Goal: Complete application form

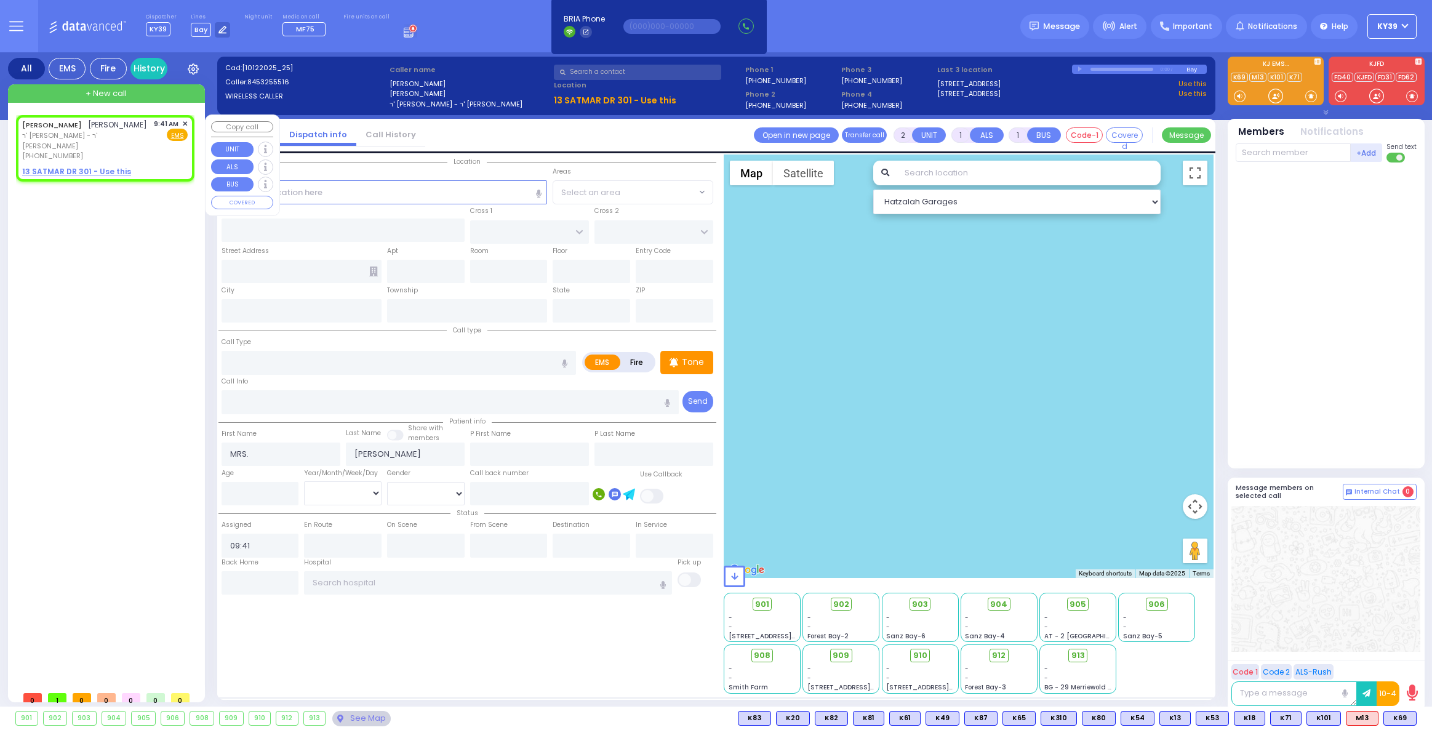
select select
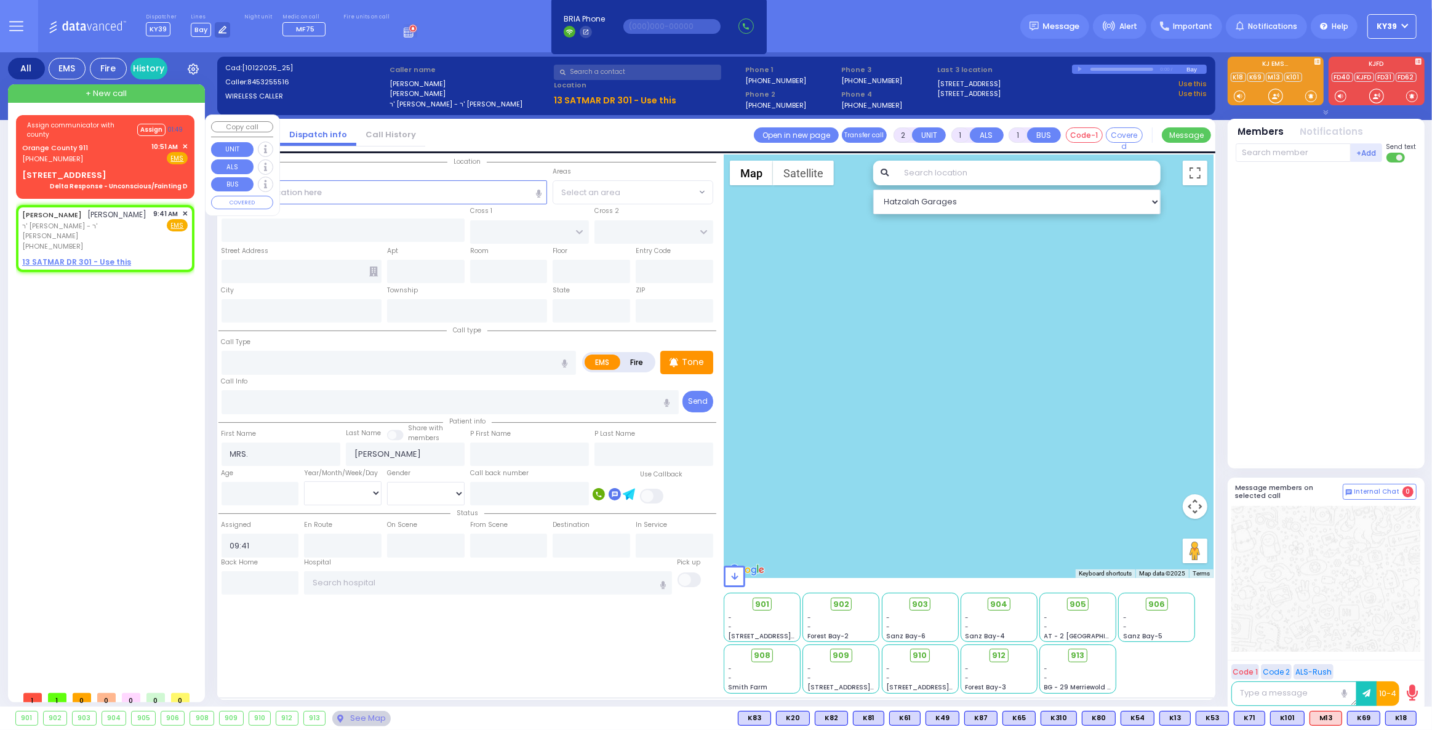
click at [105, 140] on div "Assign communicator with county Assign 01:49" at bounding box center [105, 130] width 166 height 23
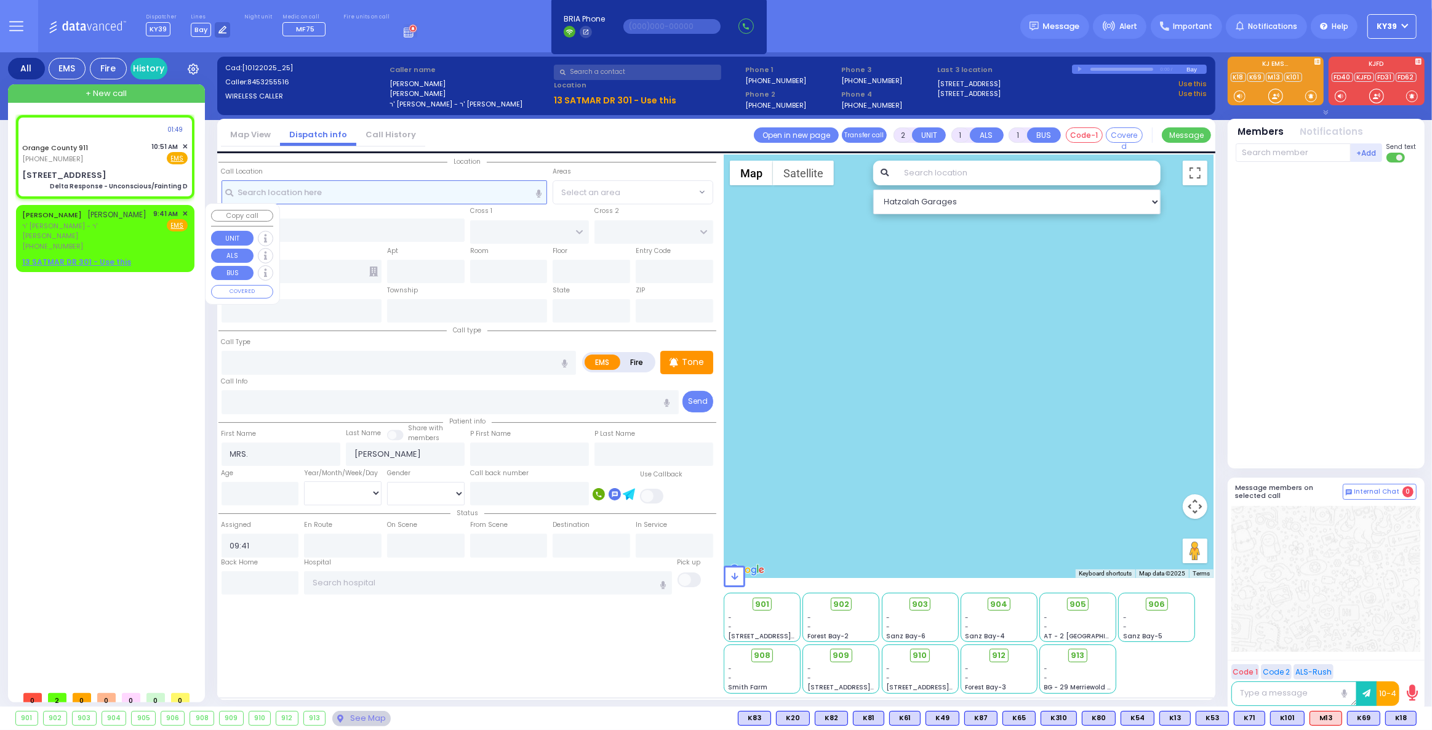
type input "6"
select select
type input "Delta Response - Unconscious/Fainting D"
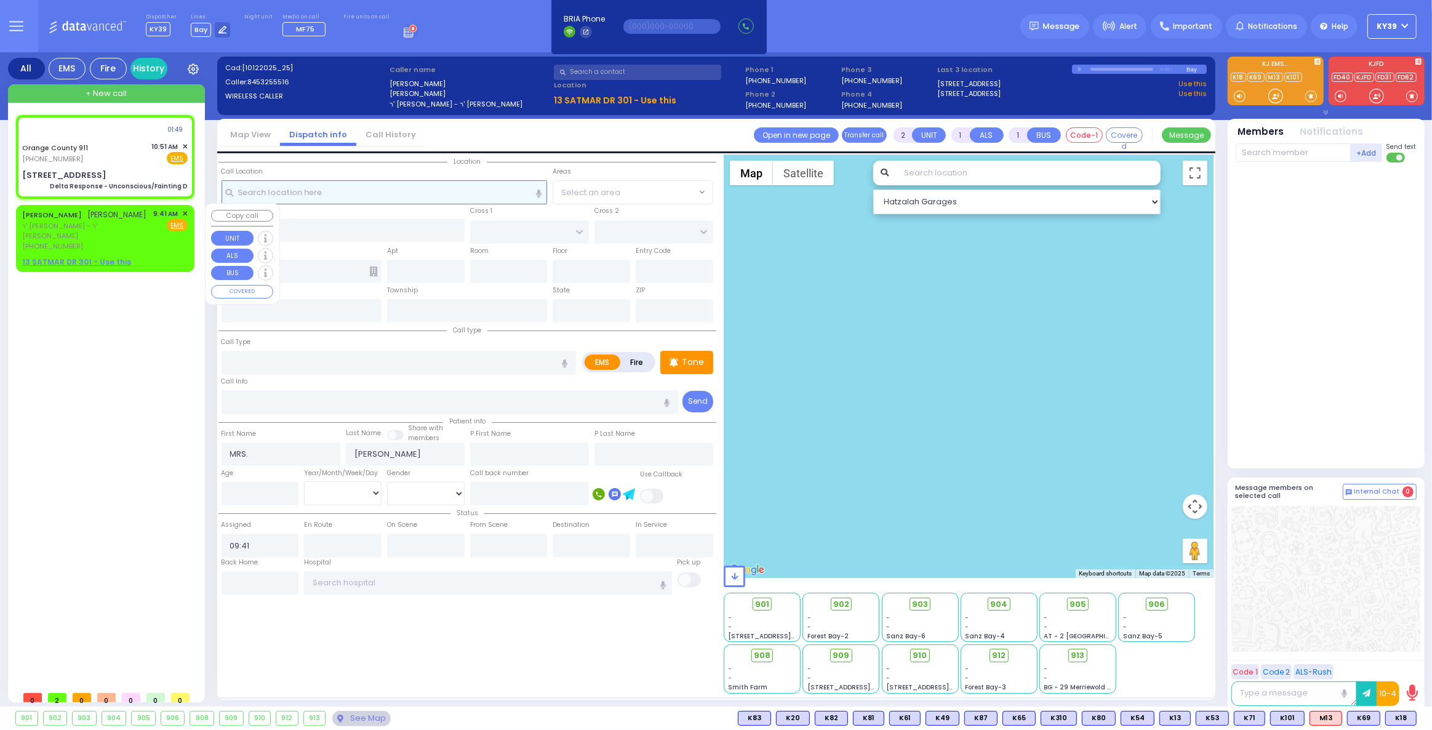
radio input "true"
type input "Nature: : Delta Response - Unconscious/Fainting D Address: : [STREET_ADDRESS]: …"
select select
select select "Hatzalah Garages"
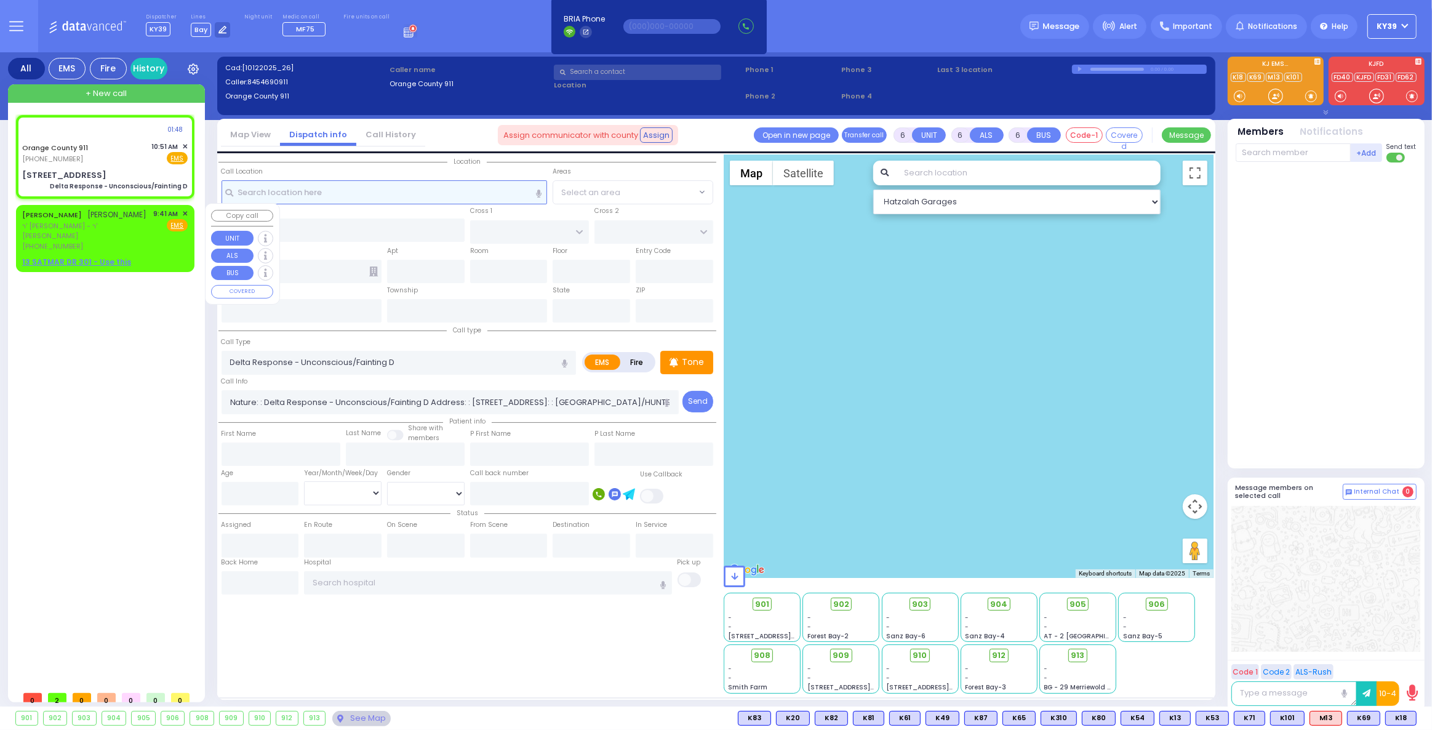
type input "[STREET_ADDRESS]"
type input "Monroe"
type input "[US_STATE]"
type input "10930"
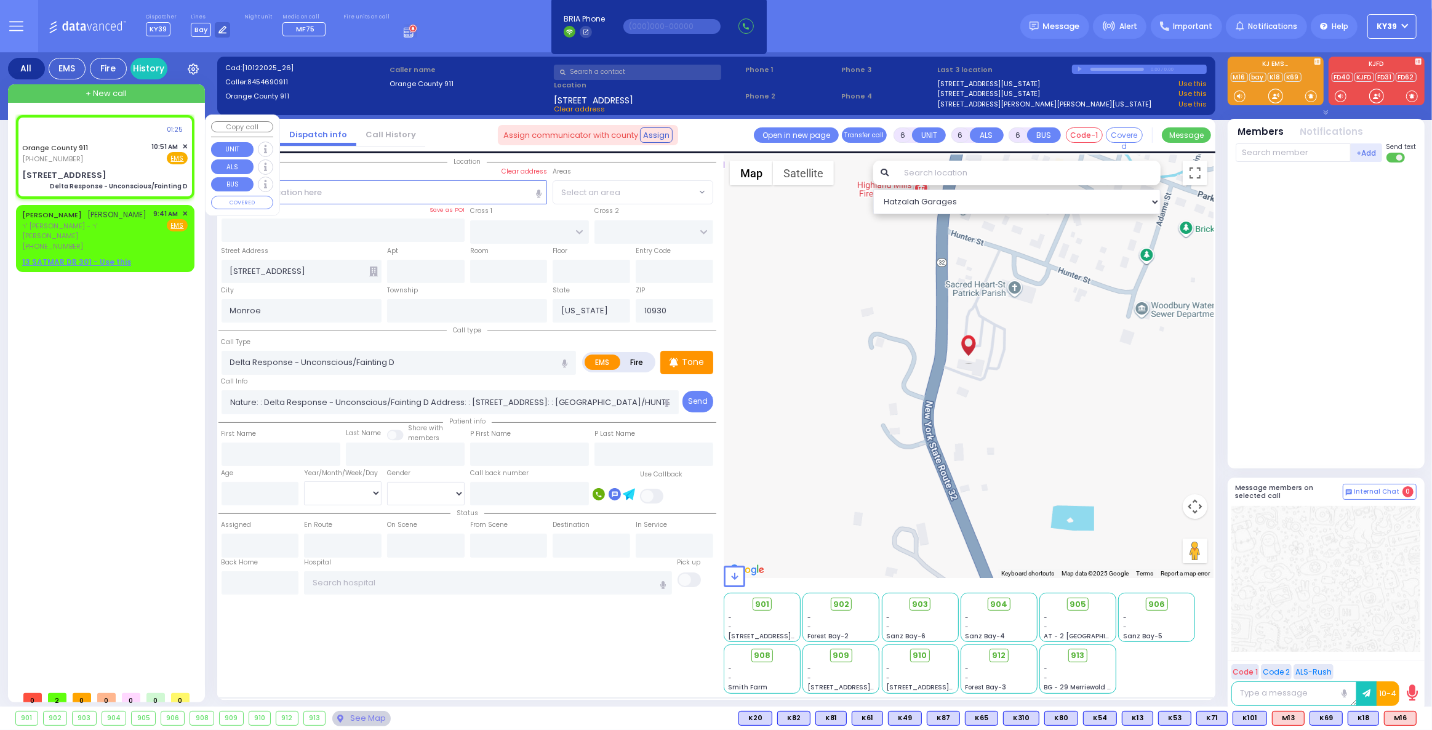
click at [102, 133] on div "Assign communicator with county Assign 01:25" at bounding box center [105, 129] width 166 height 20
select select
radio input "true"
select select
select select "Hatzalah Garages"
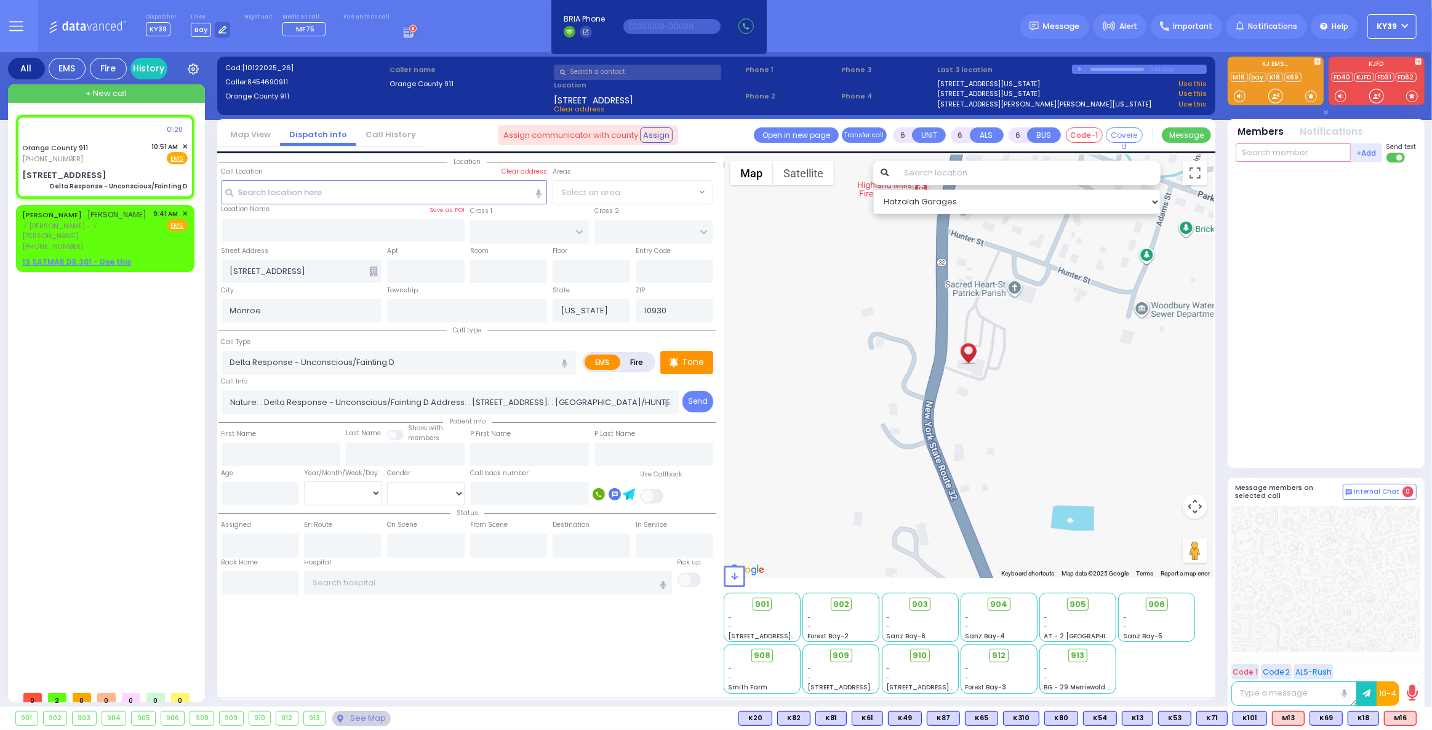
click at [1250, 148] on input "text" at bounding box center [1293, 152] width 115 height 18
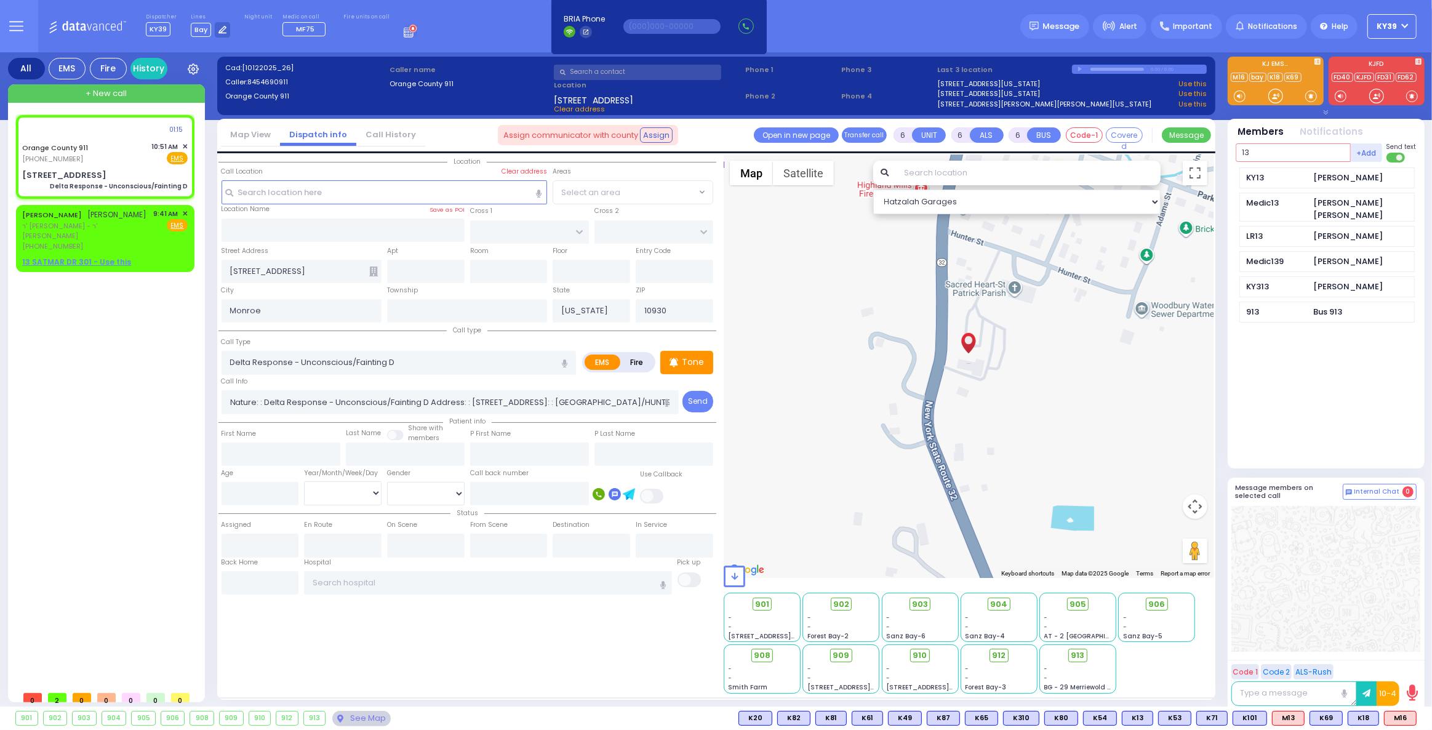
type input "13"
click at [1404, 643] on div at bounding box center [1325, 579] width 189 height 146
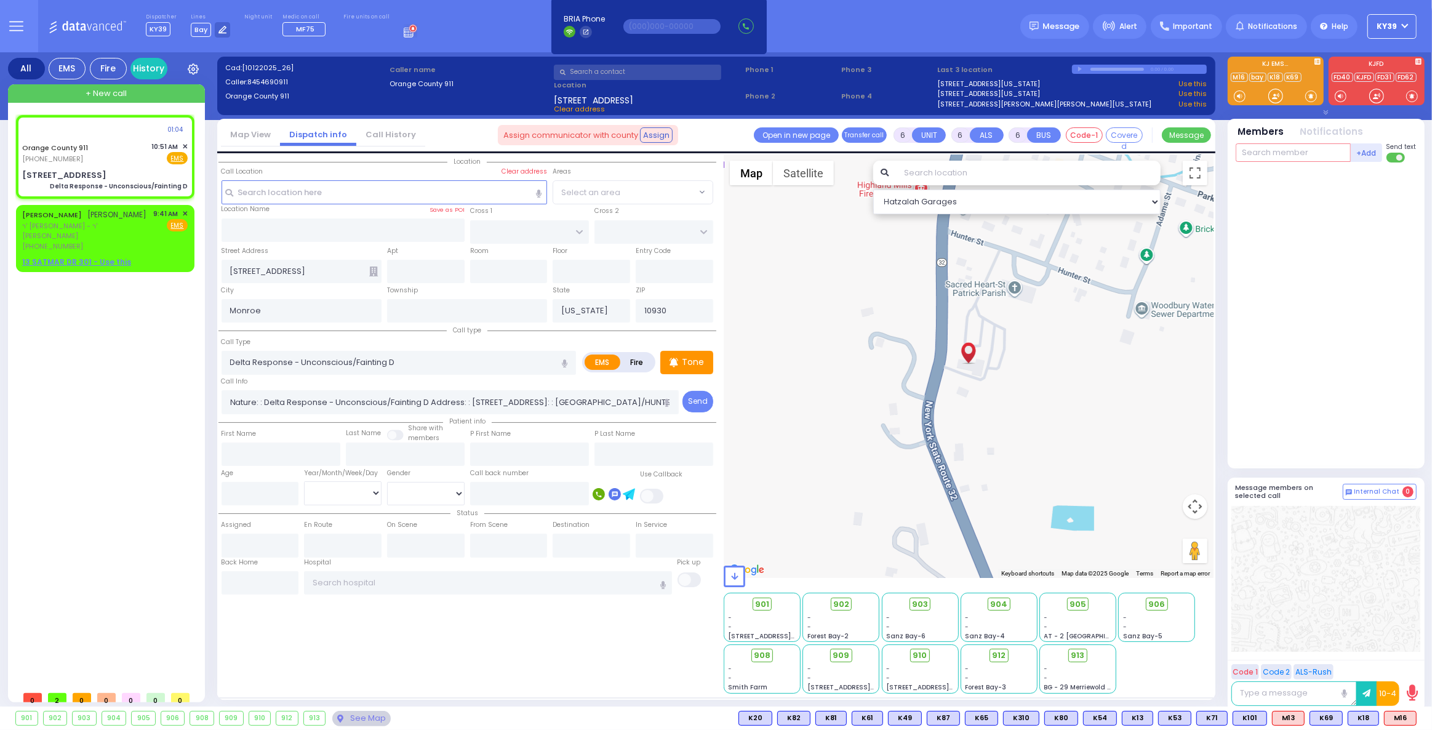
click at [1290, 153] on input "text" at bounding box center [1293, 152] width 115 height 18
click at [1398, 719] on span "M16" at bounding box center [1399, 718] width 31 height 14
click at [1263, 149] on input "text" at bounding box center [1293, 152] width 115 height 18
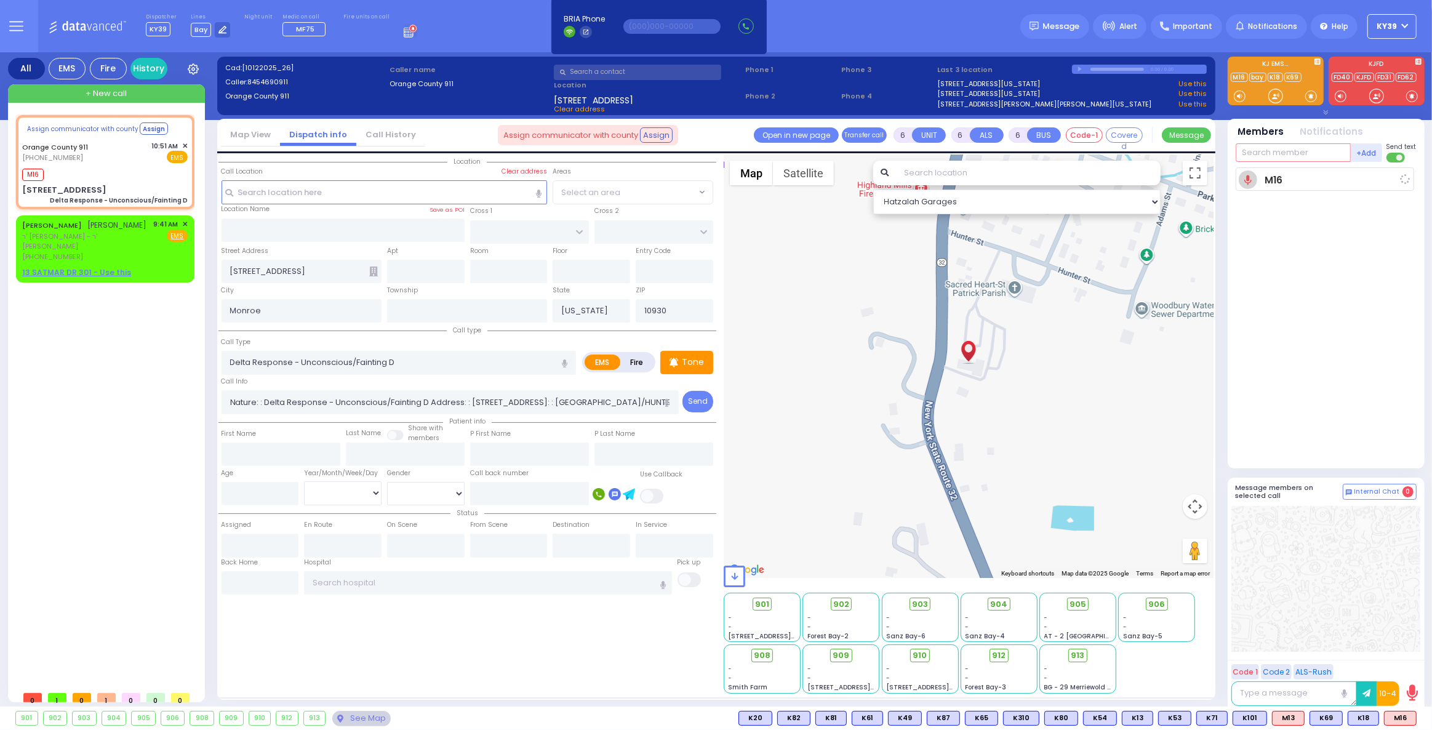
select select
radio input "true"
select select
type input "10:52"
select select "Hatzalah Garages"
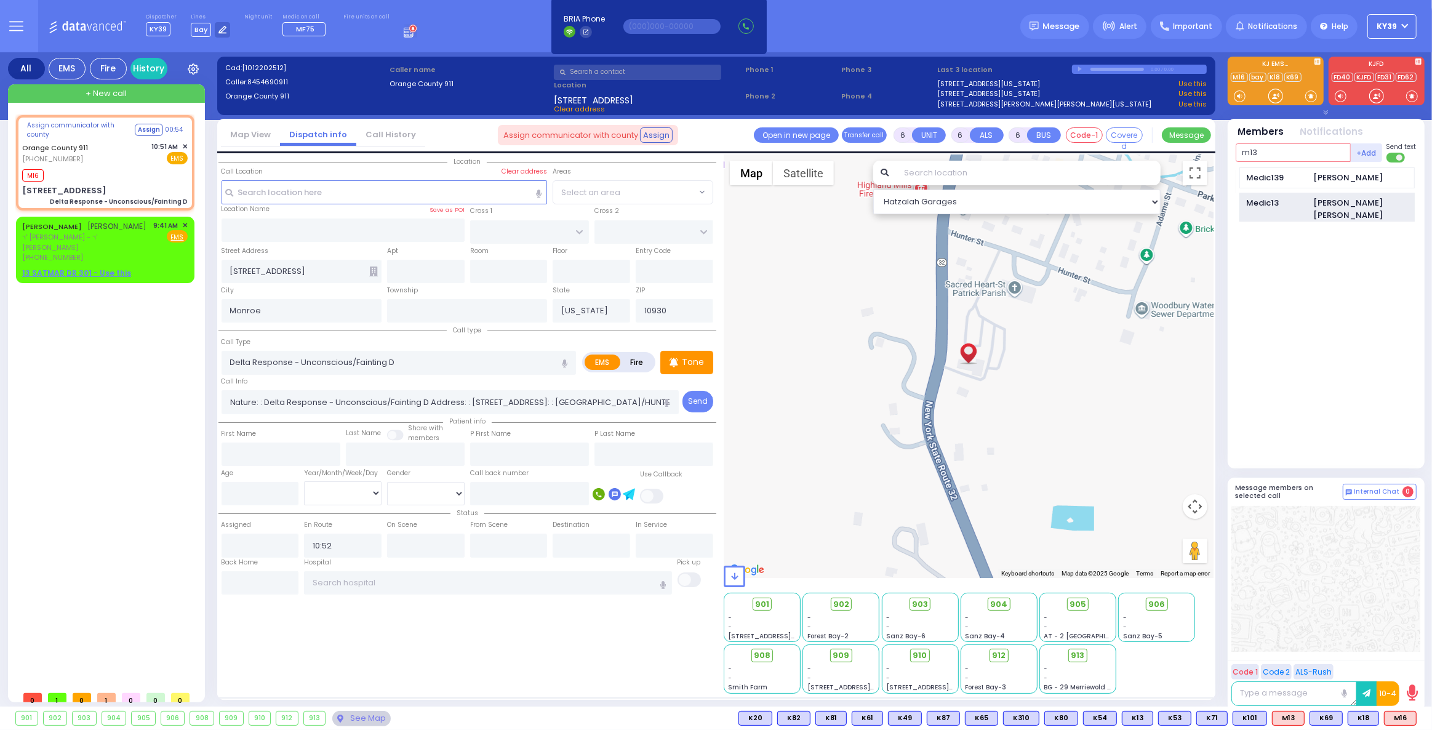
type input "m13"
click at [1258, 197] on div "Medic13" at bounding box center [1277, 203] width 62 height 12
select select
radio input "true"
select select
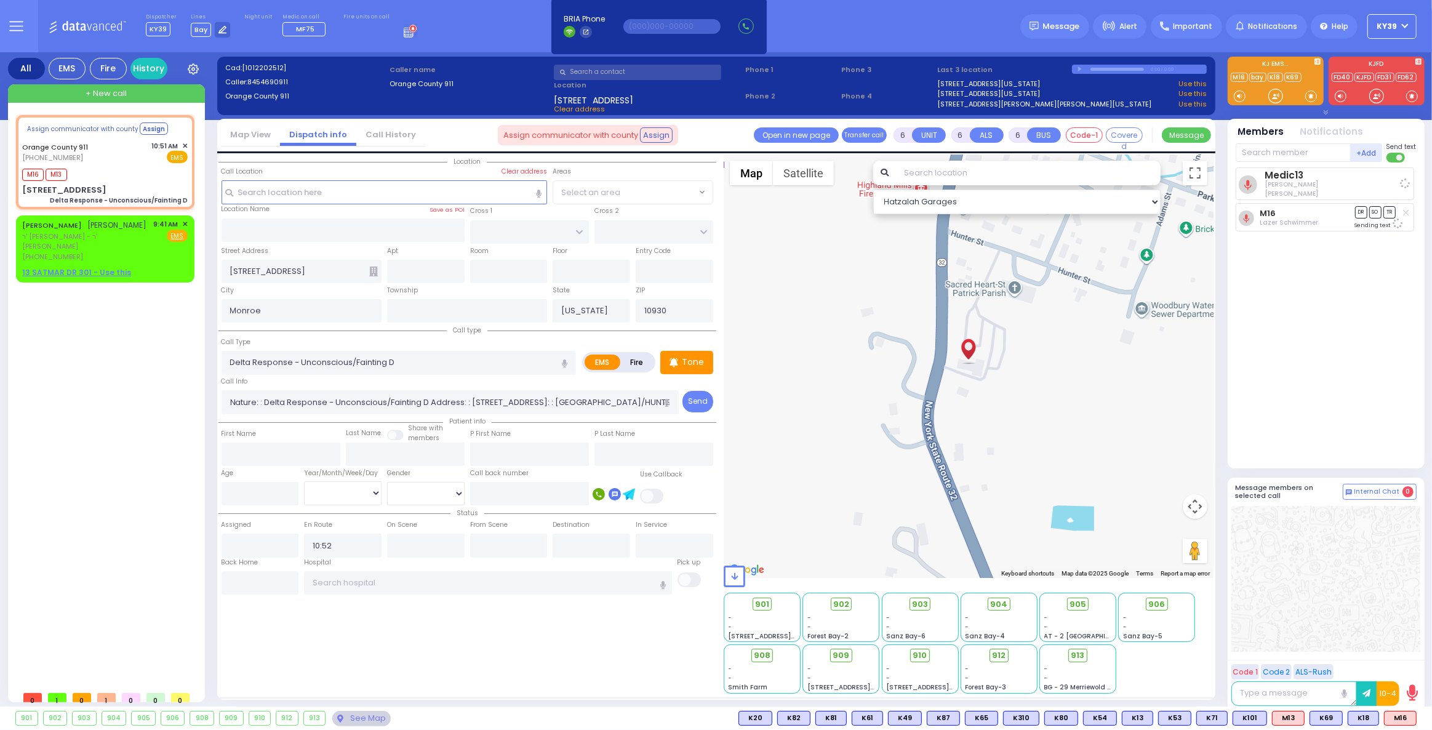
select select "Hatzalah Garages"
